Goal: Task Accomplishment & Management: Use online tool/utility

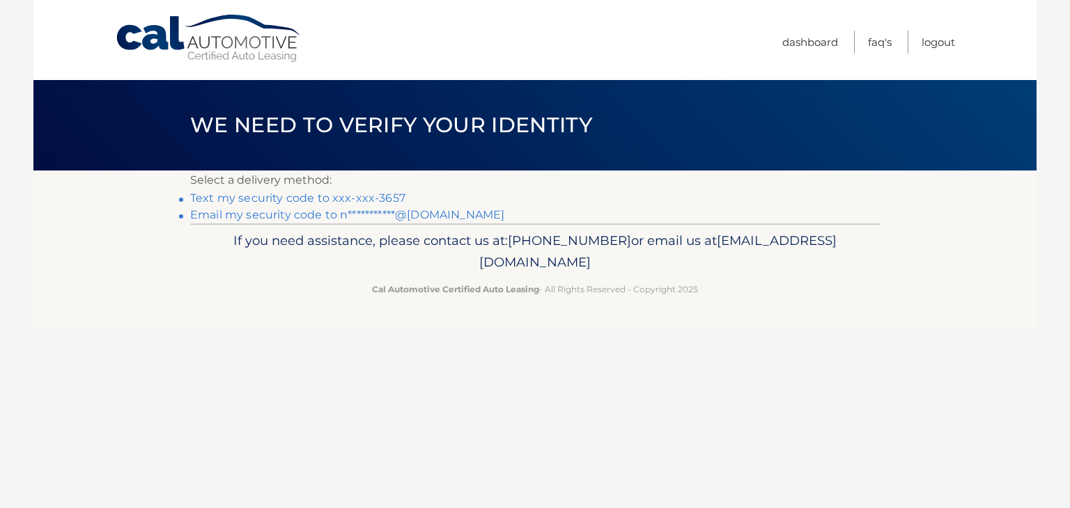
click at [347, 196] on link "Text my security code to xxx-xxx-3657" at bounding box center [297, 198] width 215 height 13
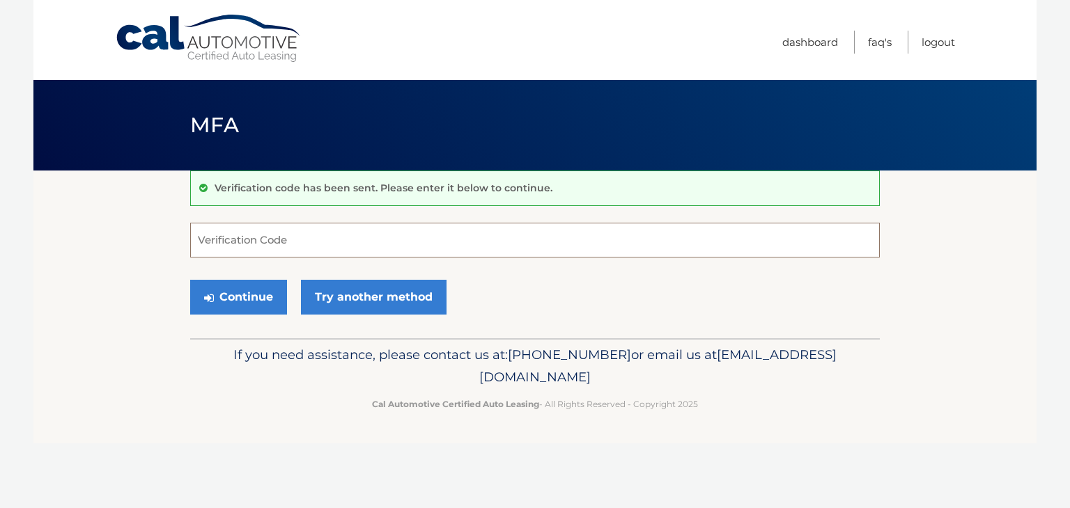
click at [331, 249] on input "Verification Code" at bounding box center [535, 240] width 690 height 35
type input "999701"
click at [261, 297] on button "Continue" at bounding box center [238, 297] width 97 height 35
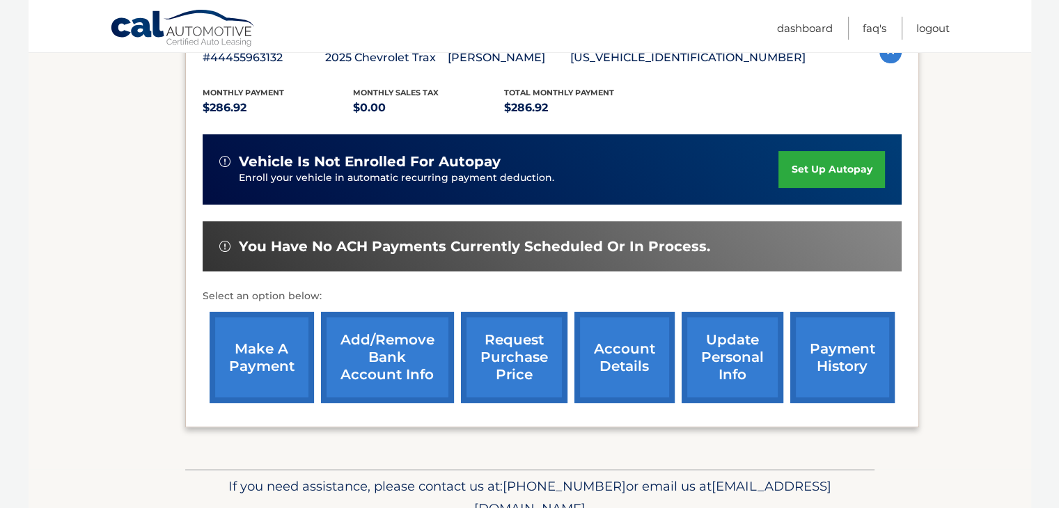
scroll to position [297, 0]
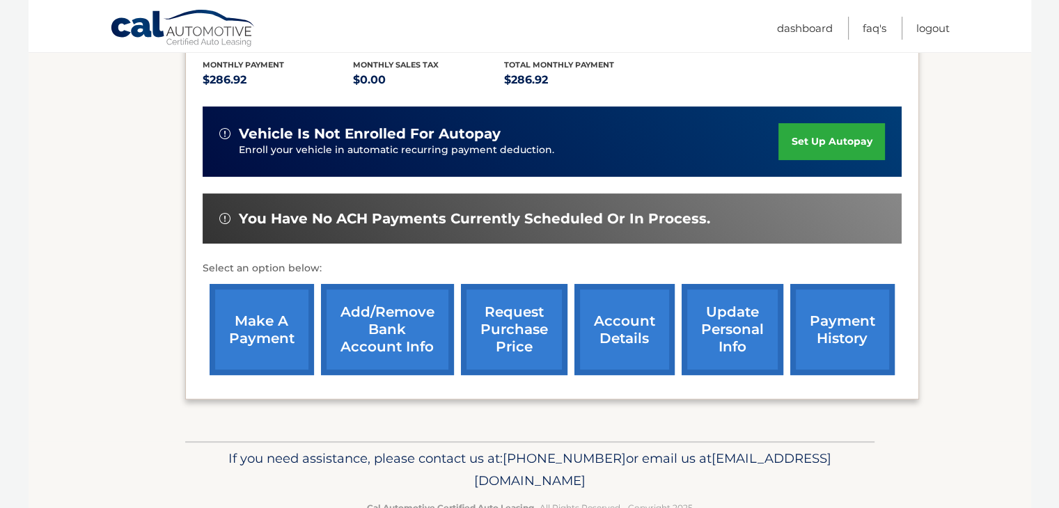
click at [264, 332] on link "make a payment" at bounding box center [262, 329] width 104 height 91
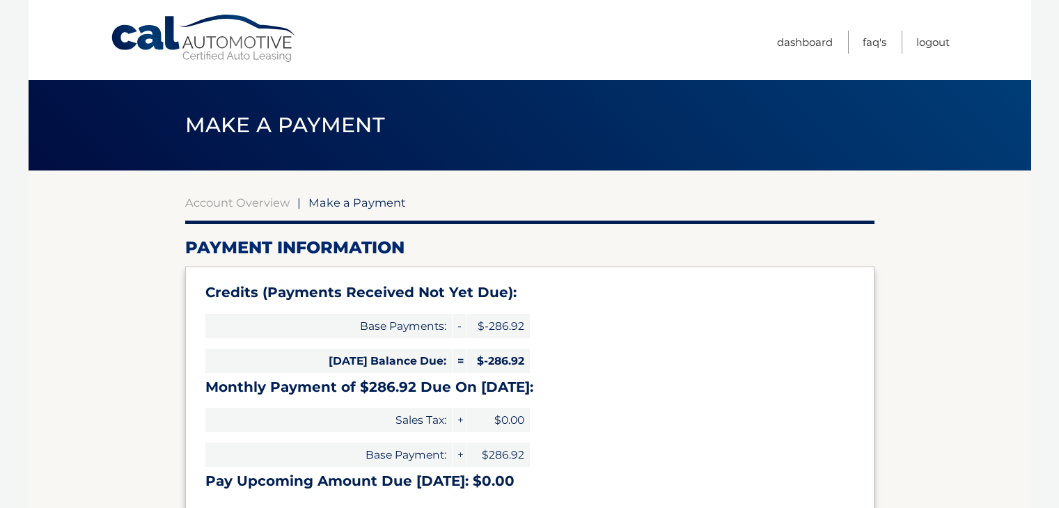
select select "MmNhZDM4MjgtN2MwNS00ZTZhLWJhY2YtNjdkZDhhZTY4MjQ3"
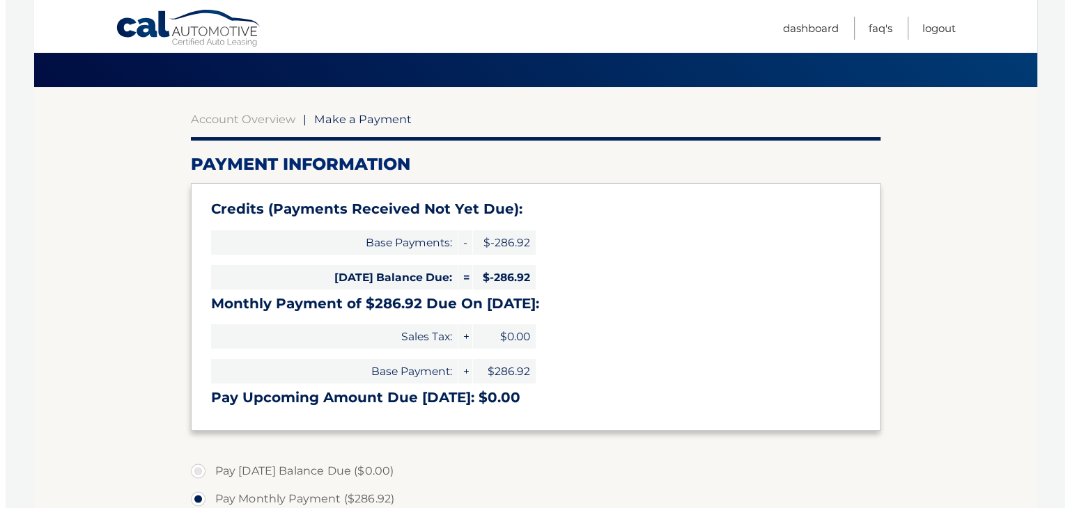
scroll to position [528, 0]
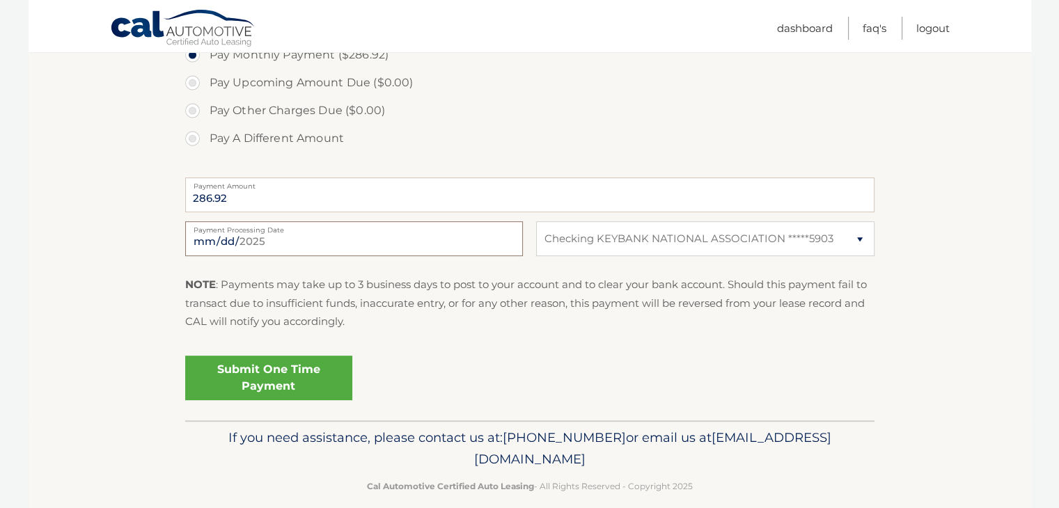
click at [343, 240] on input "2025-08-12" at bounding box center [354, 239] width 338 height 35
type input "2025-09-03"
click at [288, 385] on link "Submit One Time Payment" at bounding box center [268, 378] width 167 height 45
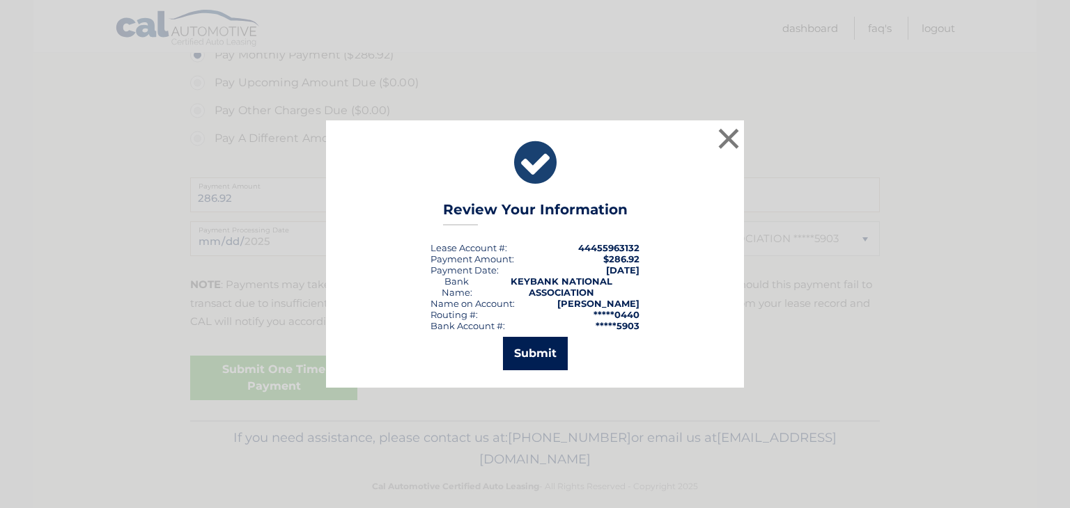
click at [546, 357] on button "Submit" at bounding box center [535, 353] width 65 height 33
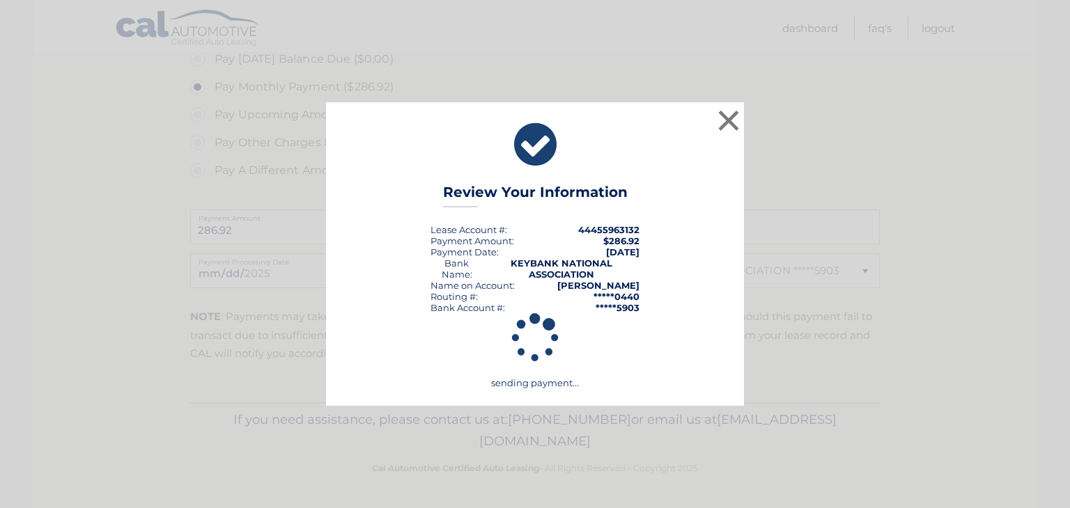
scroll to position [495, 0]
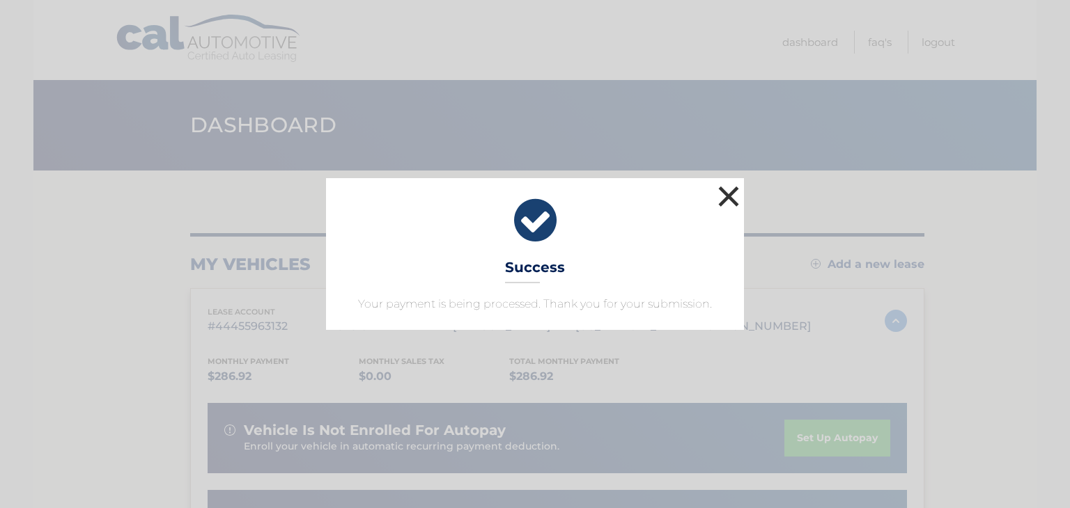
click at [726, 202] on button "×" at bounding box center [729, 196] width 28 height 28
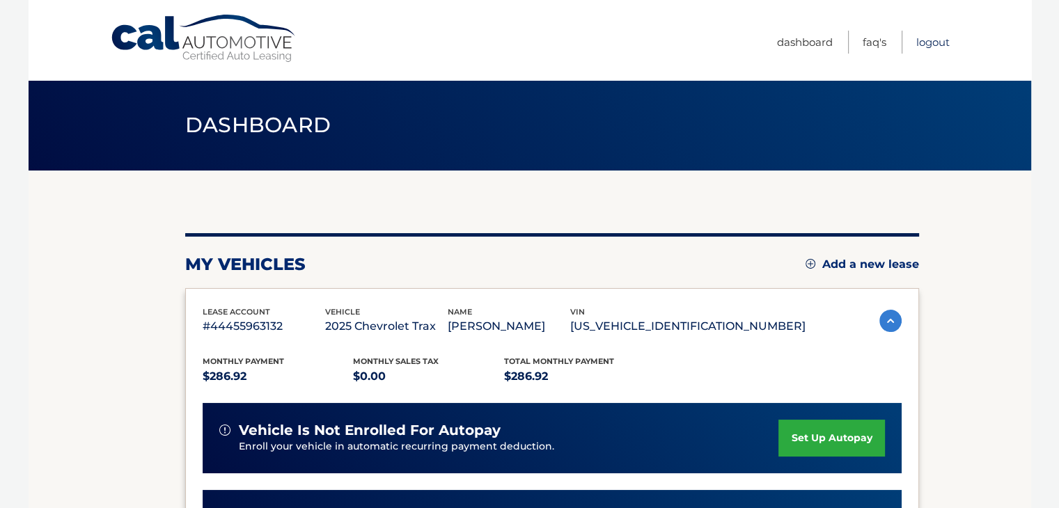
click at [920, 44] on link "Logout" at bounding box center [933, 42] width 33 height 23
